Goal: Navigation & Orientation: Find specific page/section

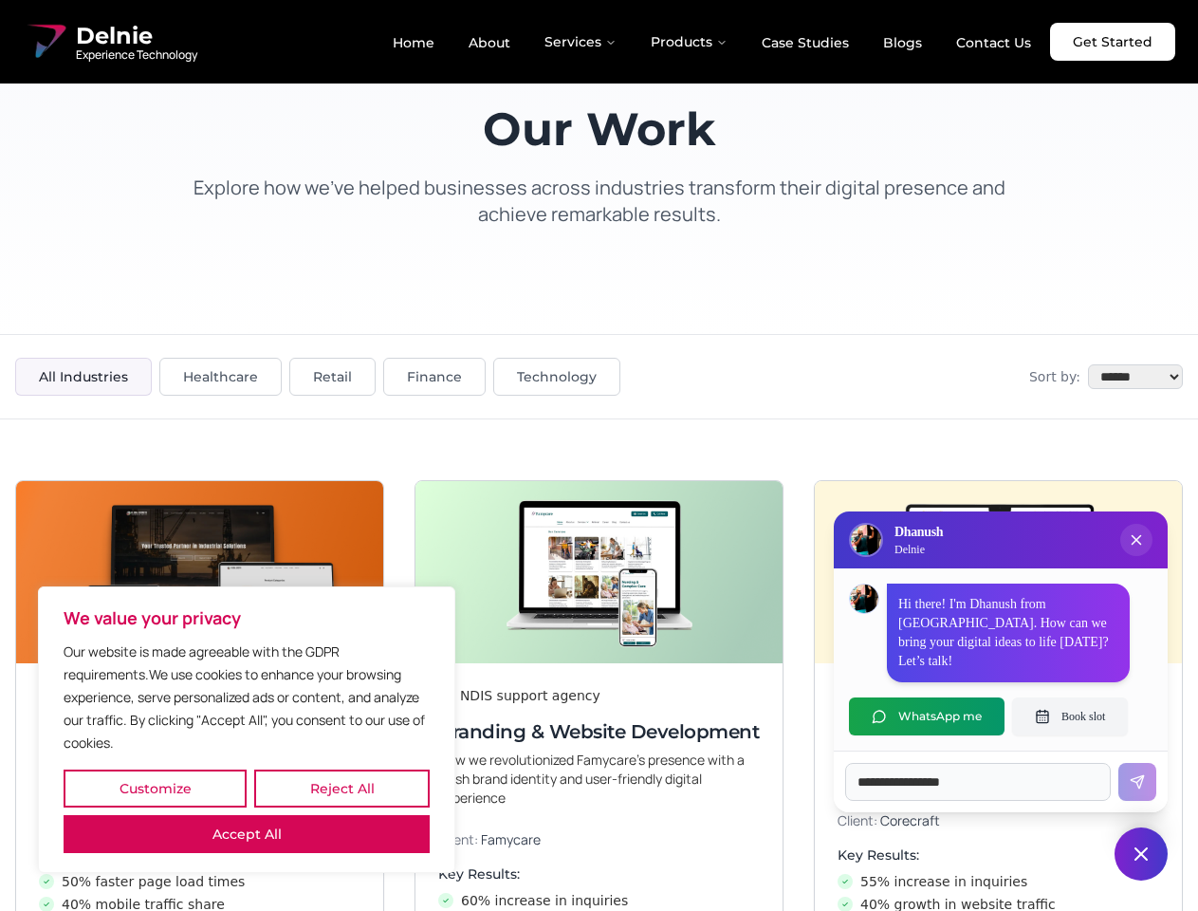
click at [155, 788] on button "Customize" at bounding box center [155, 788] width 183 height 38
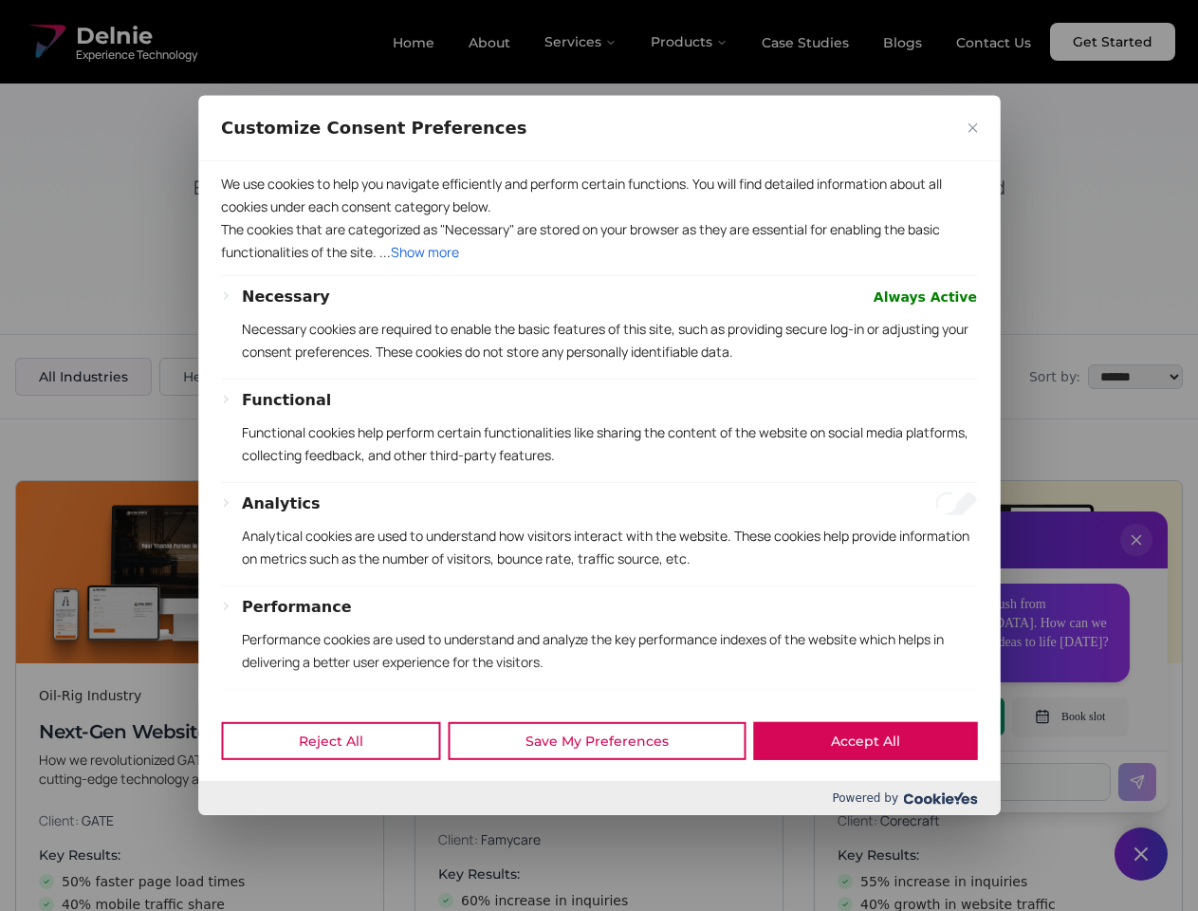
click at [341, 788] on div at bounding box center [599, 455] width 1198 height 911
click at [247, 161] on div "Customize Consent Preferences" at bounding box center [599, 128] width 802 height 65
click at [599, 264] on p "The cookies that are categorized as "Necessary" are stored on your browser as t…" at bounding box center [599, 241] width 756 height 46
click at [1136, 559] on div at bounding box center [599, 455] width 1198 height 911
click at [927, 716] on div "Reject All Save My Preferences Accept All" at bounding box center [599, 740] width 802 height 81
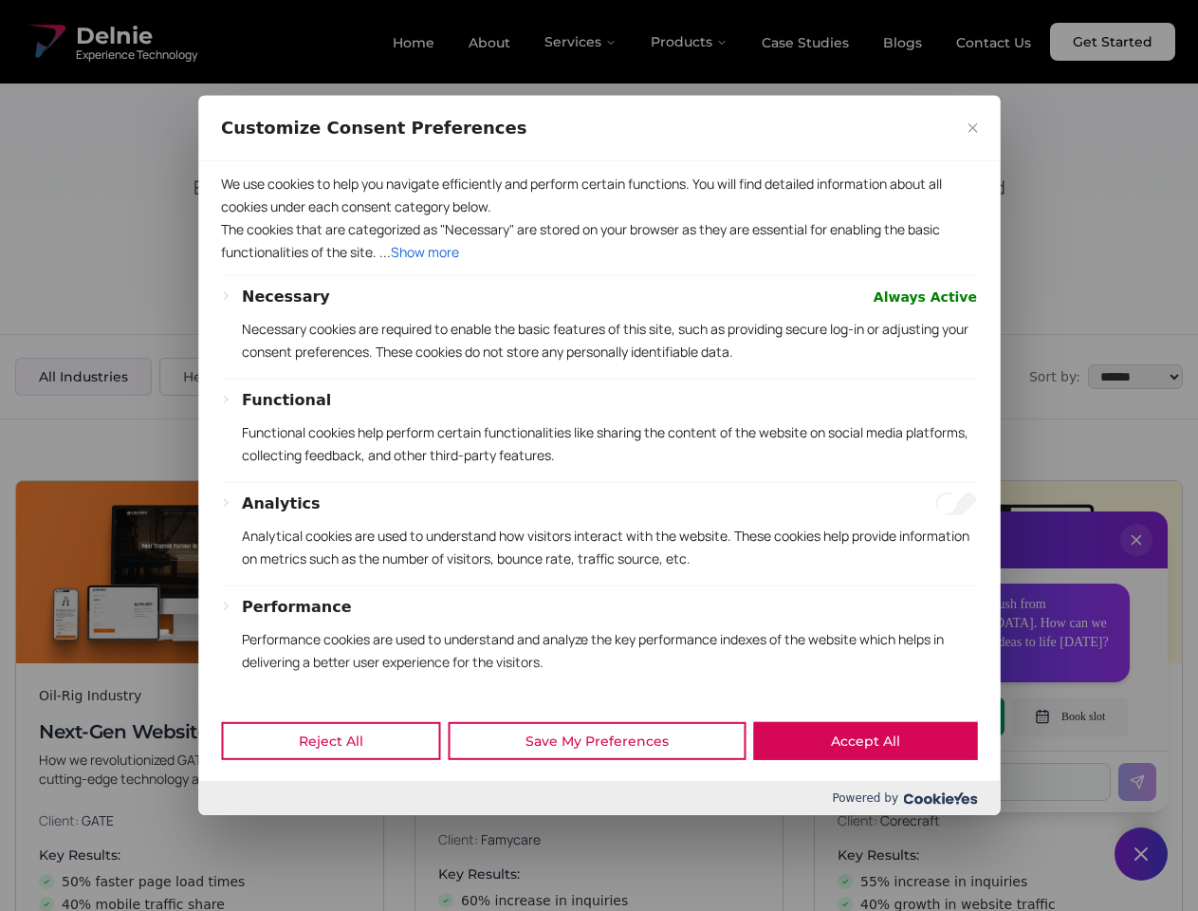
click at [1070, 716] on div at bounding box center [599, 455] width 1198 height 911
click at [1141, 854] on div at bounding box center [599, 455] width 1198 height 911
click at [581, 42] on div at bounding box center [599, 455] width 1198 height 911
click at [690, 42] on div at bounding box center [599, 455] width 1198 height 911
